Goal: Navigation & Orientation: Find specific page/section

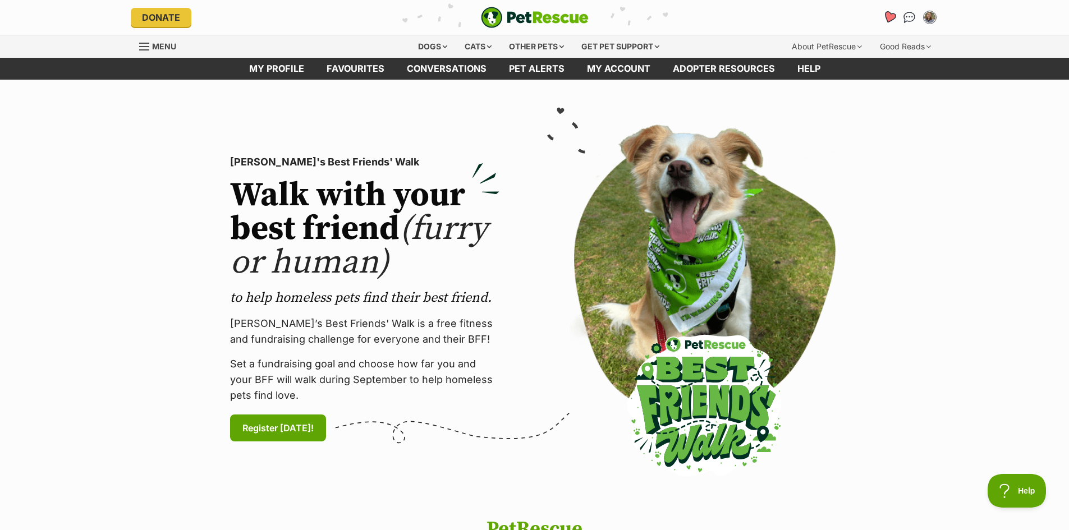
click at [891, 17] on icon "Favourites" at bounding box center [888, 17] width 13 height 13
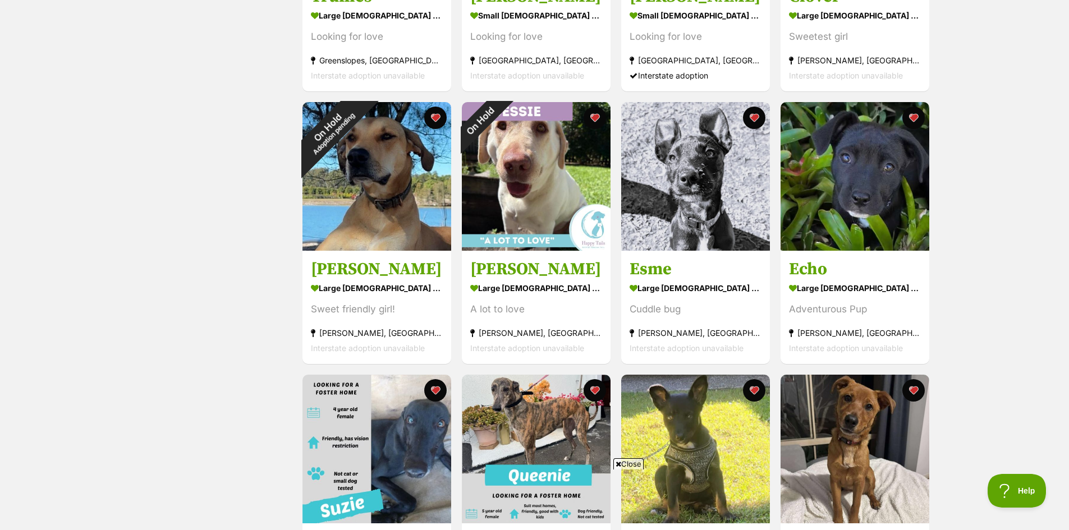
scroll to position [505, 0]
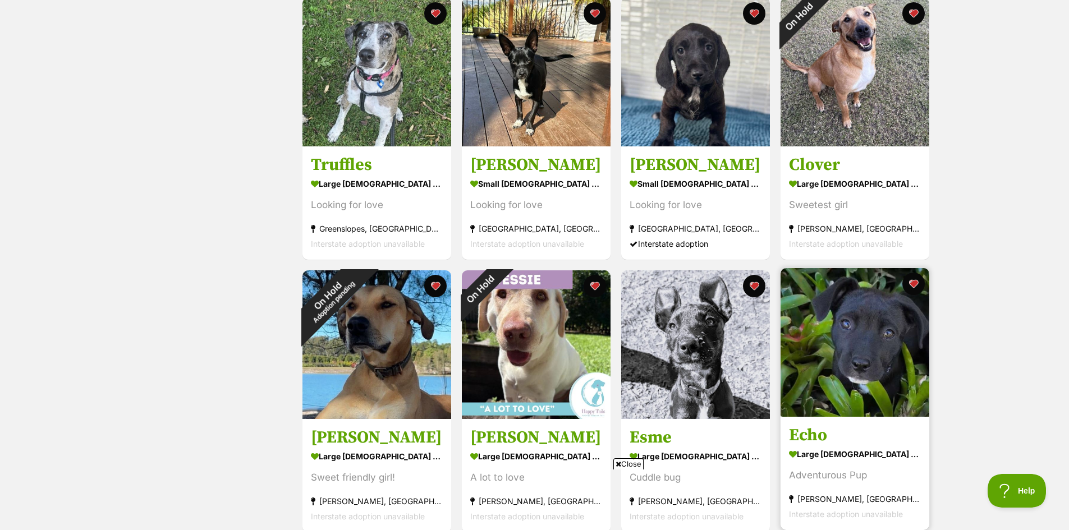
click at [853, 386] on img at bounding box center [855, 342] width 149 height 149
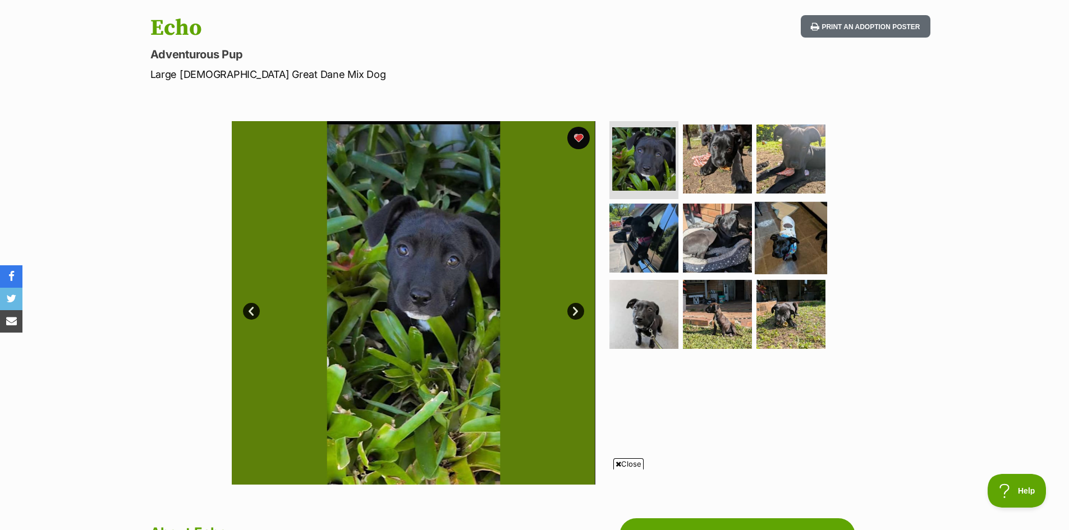
click at [796, 231] on img at bounding box center [791, 238] width 72 height 72
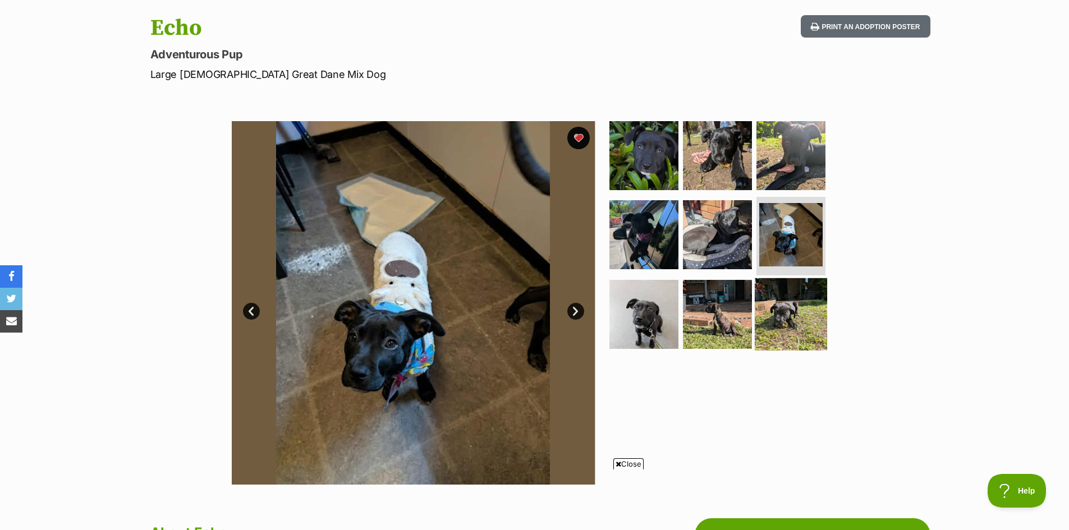
click at [787, 317] on img at bounding box center [791, 314] width 72 height 72
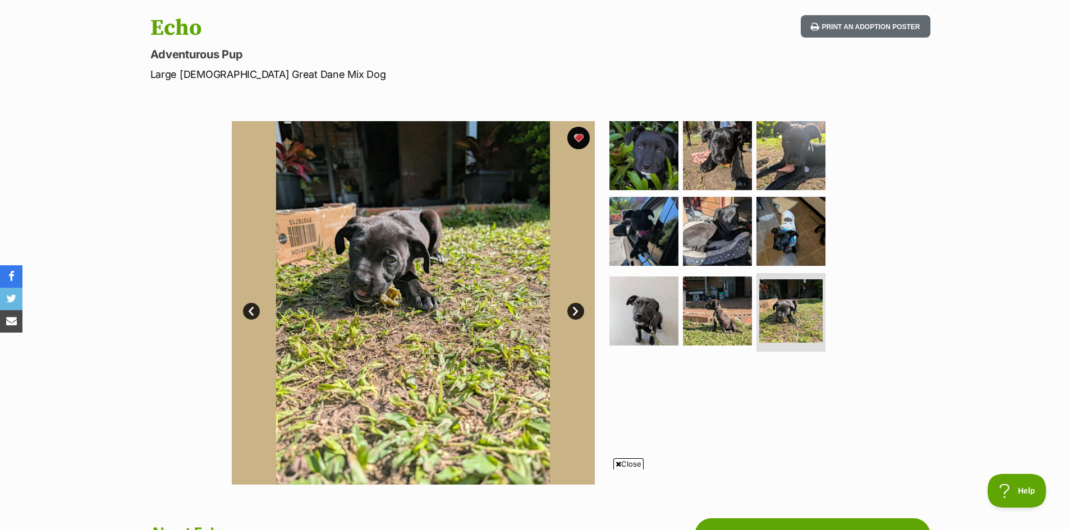
click at [680, 323] on ul at bounding box center [722, 238] width 230 height 235
click at [662, 312] on img at bounding box center [644, 311] width 72 height 72
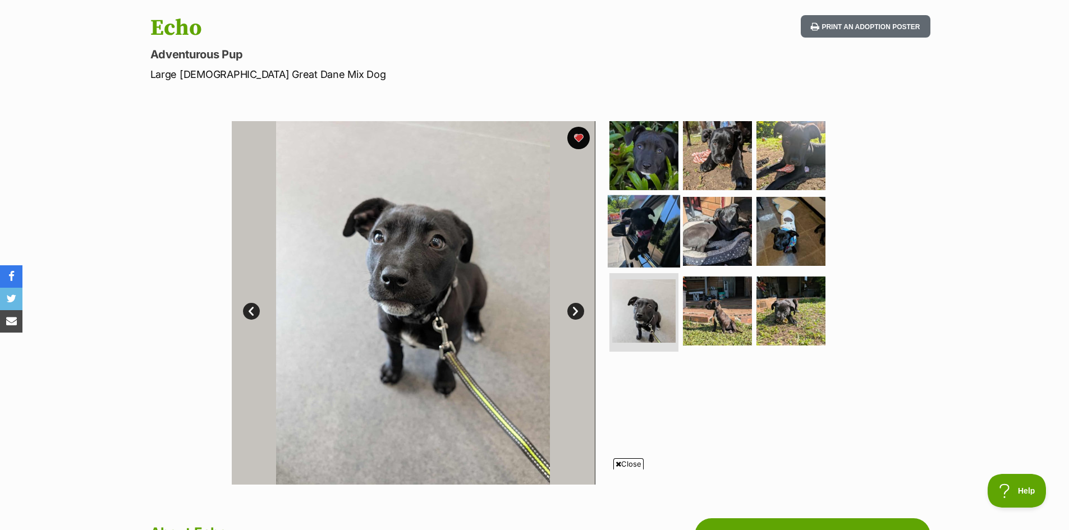
click at [648, 228] on img at bounding box center [644, 231] width 72 height 72
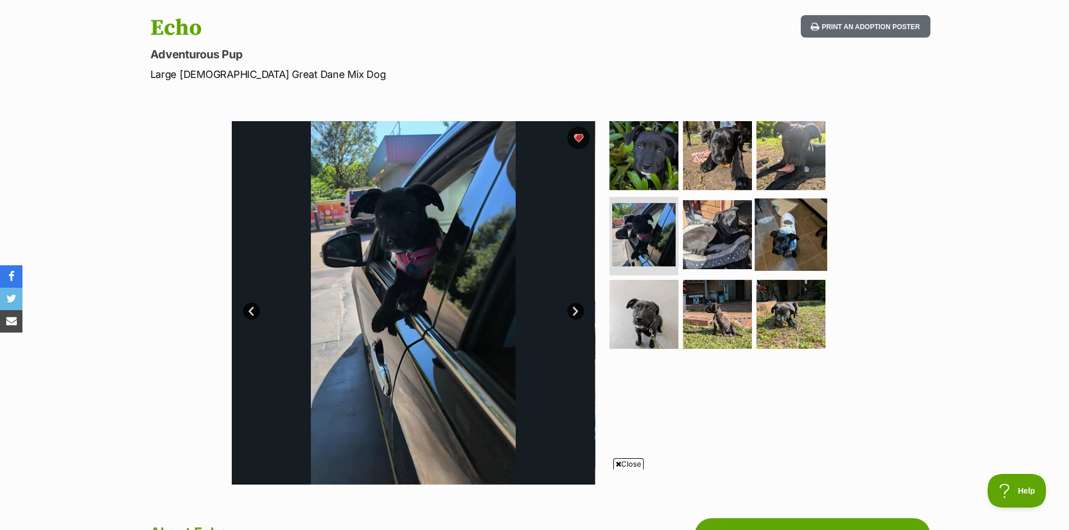
click at [780, 239] on img at bounding box center [791, 235] width 72 height 72
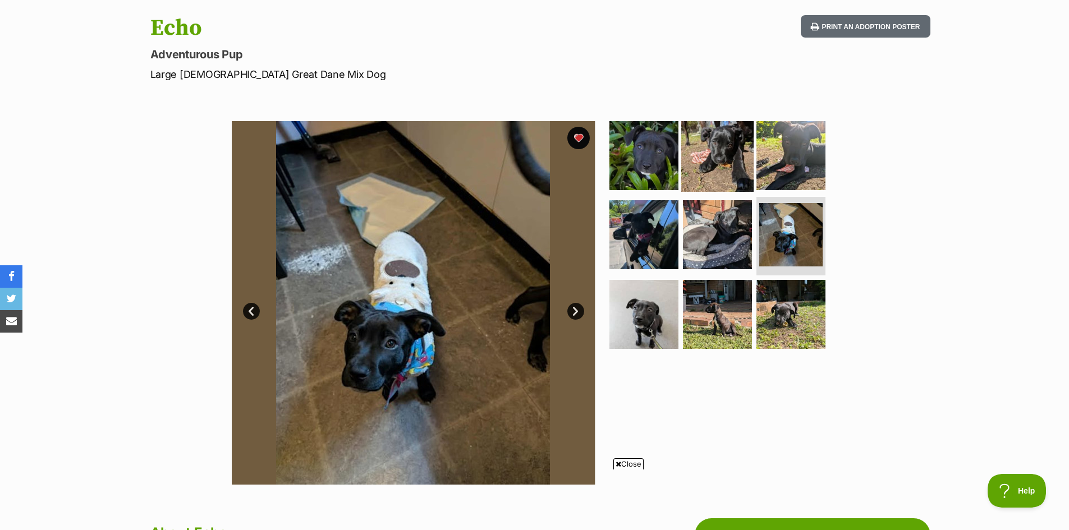
click at [721, 171] on img at bounding box center [717, 155] width 72 height 72
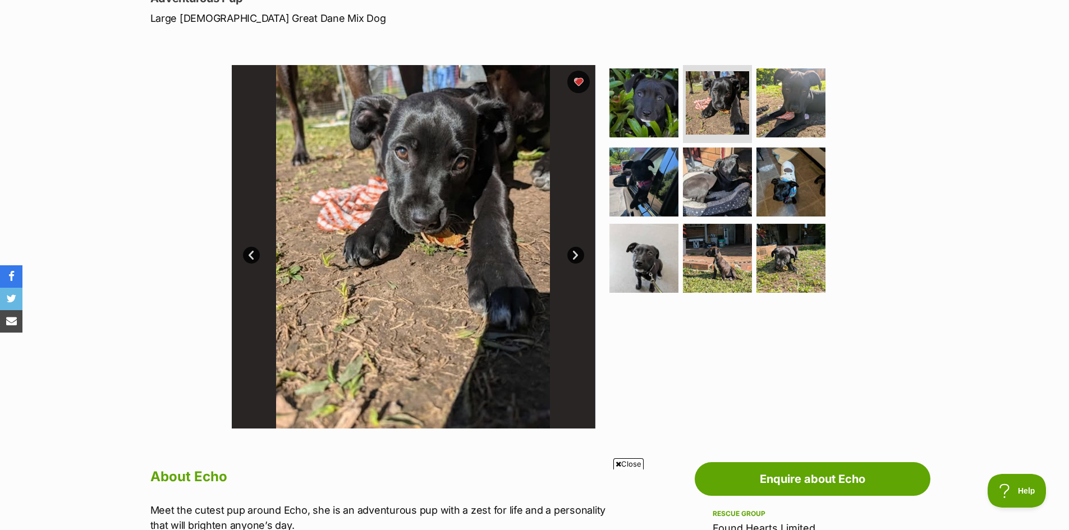
scroll to position [56, 0]
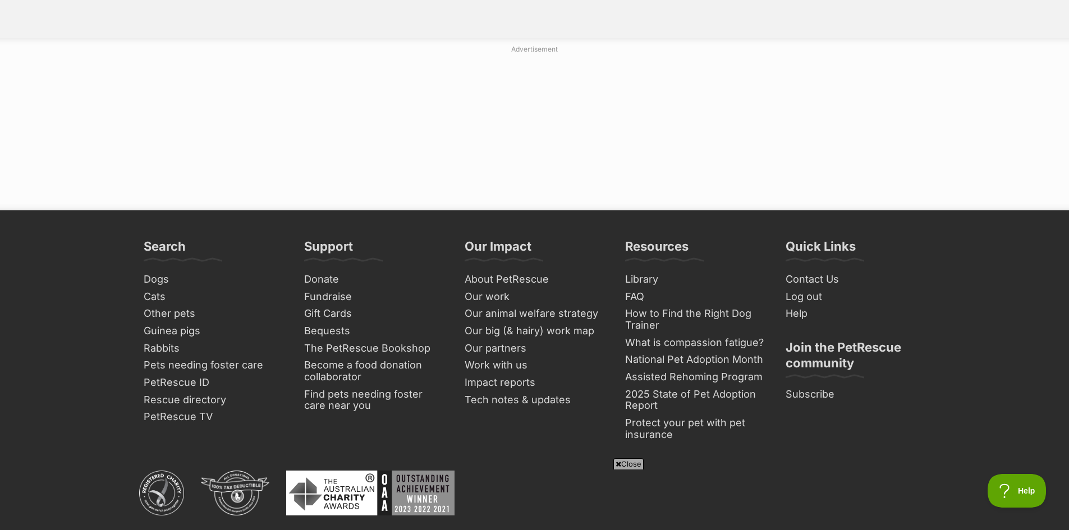
scroll to position [1347, 0]
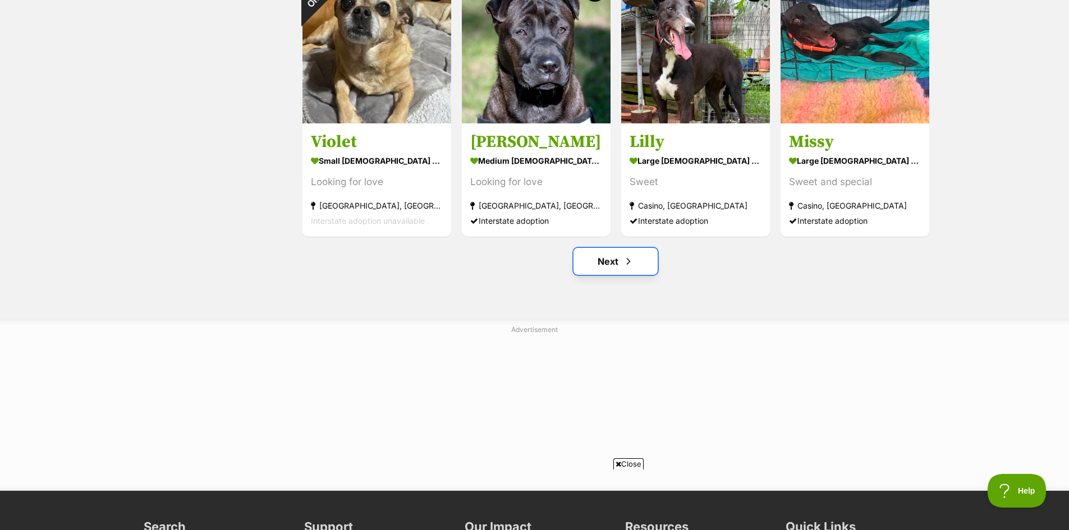
click at [631, 269] on link "Next" at bounding box center [616, 261] width 84 height 27
